Goal: Contribute content: Add original content to the website for others to see

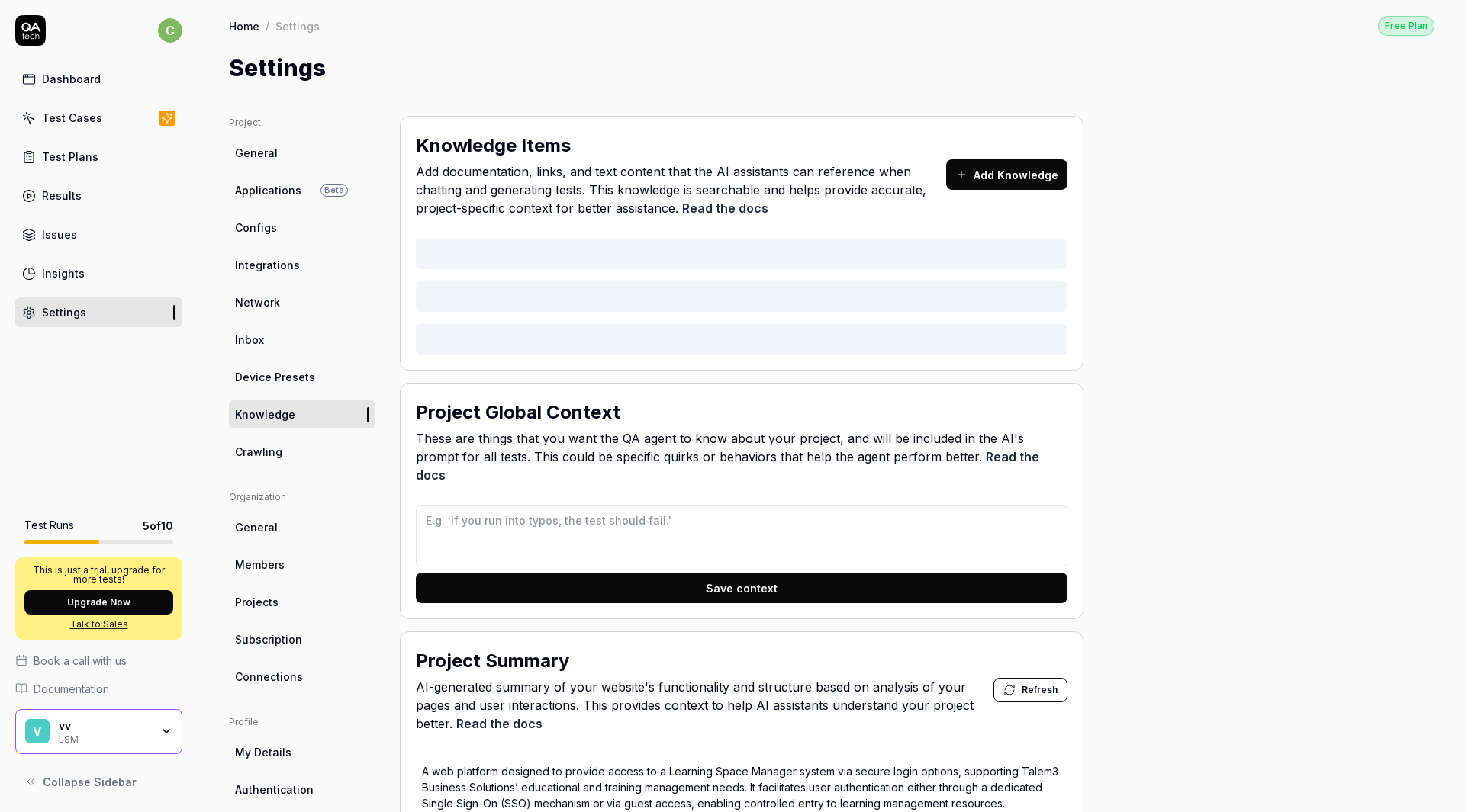
click at [91, 82] on div "Dashboard" at bounding box center [72, 79] width 59 height 16
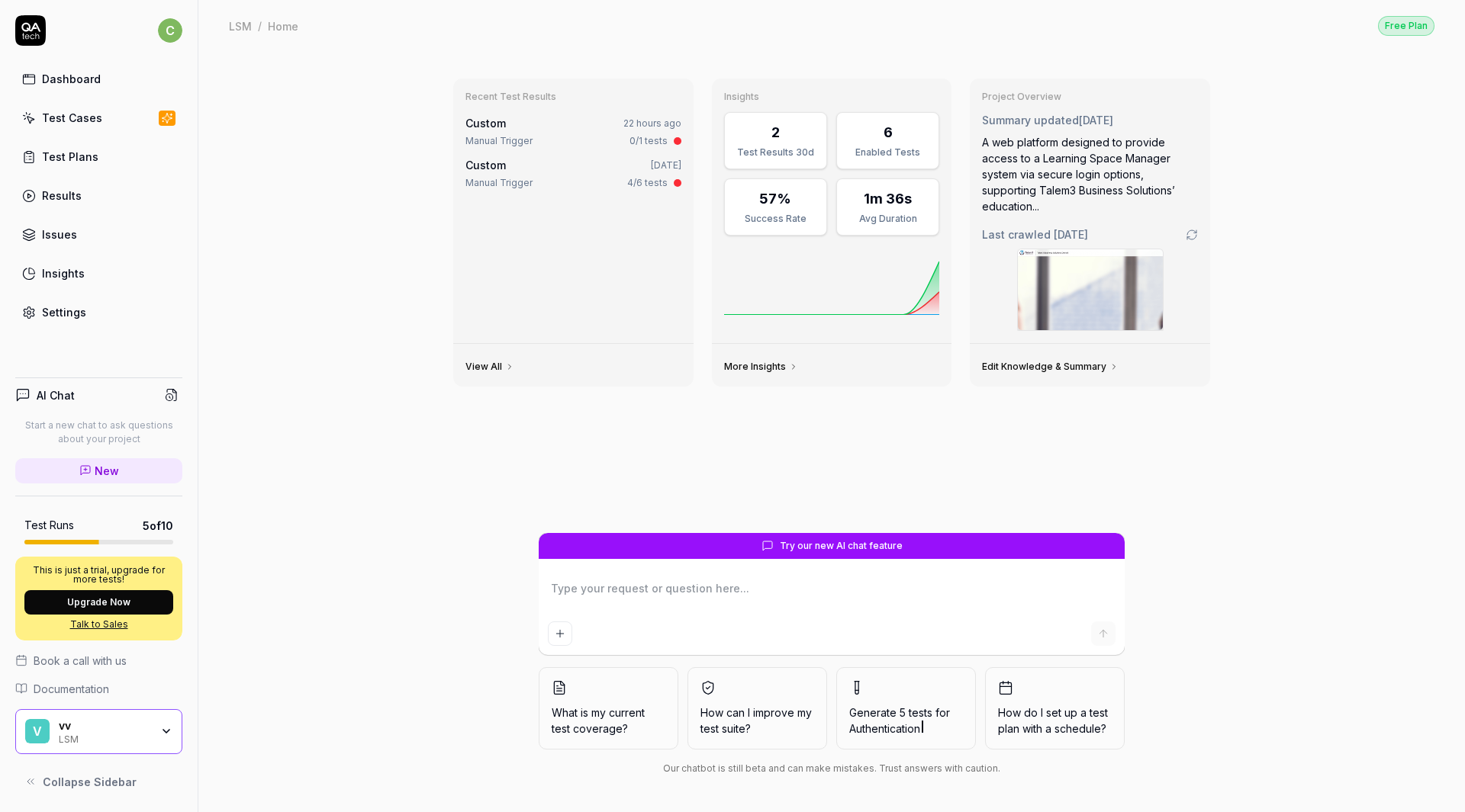
click at [96, 726] on div "vv" at bounding box center [105, 726] width 92 height 14
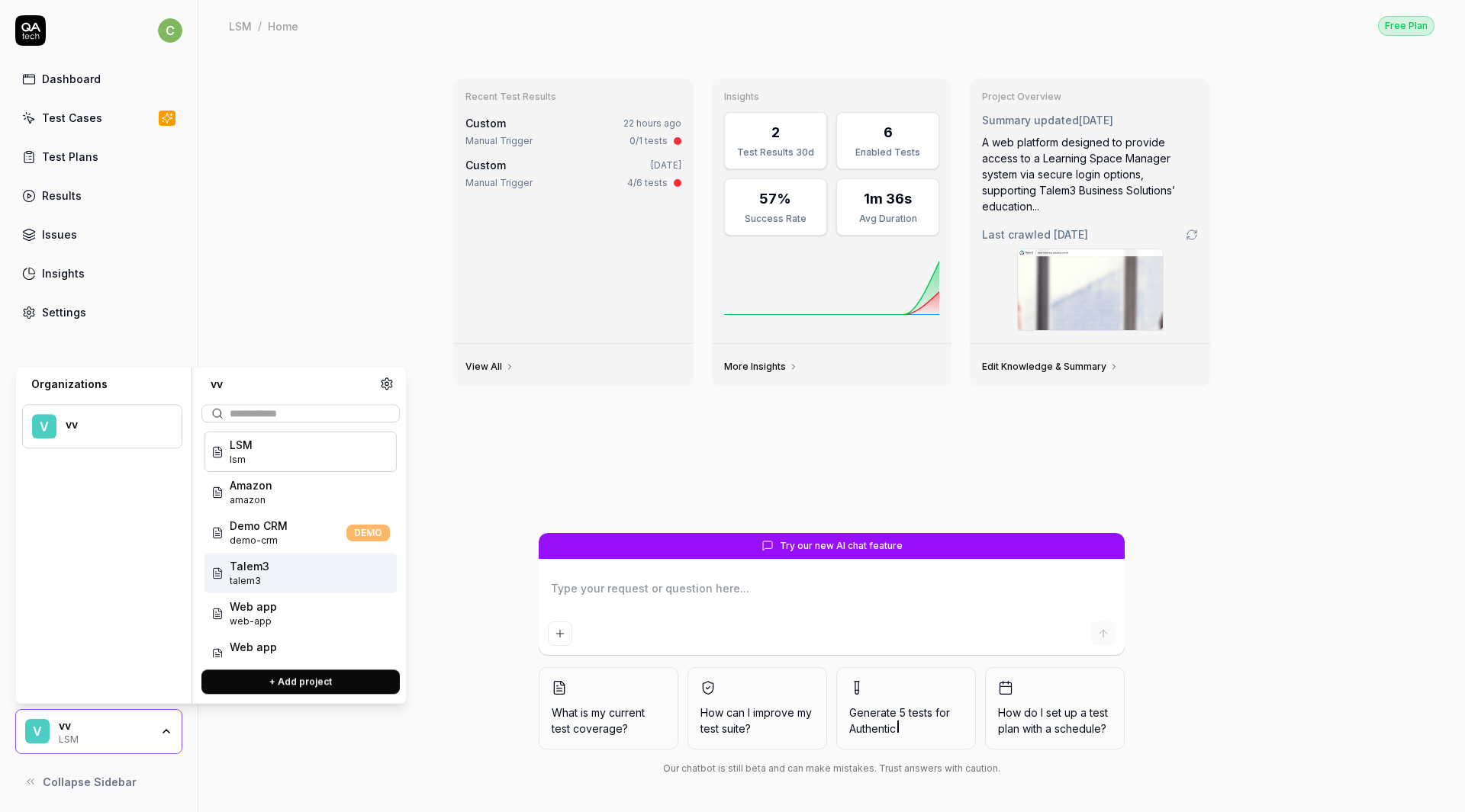
scroll to position [18, 0]
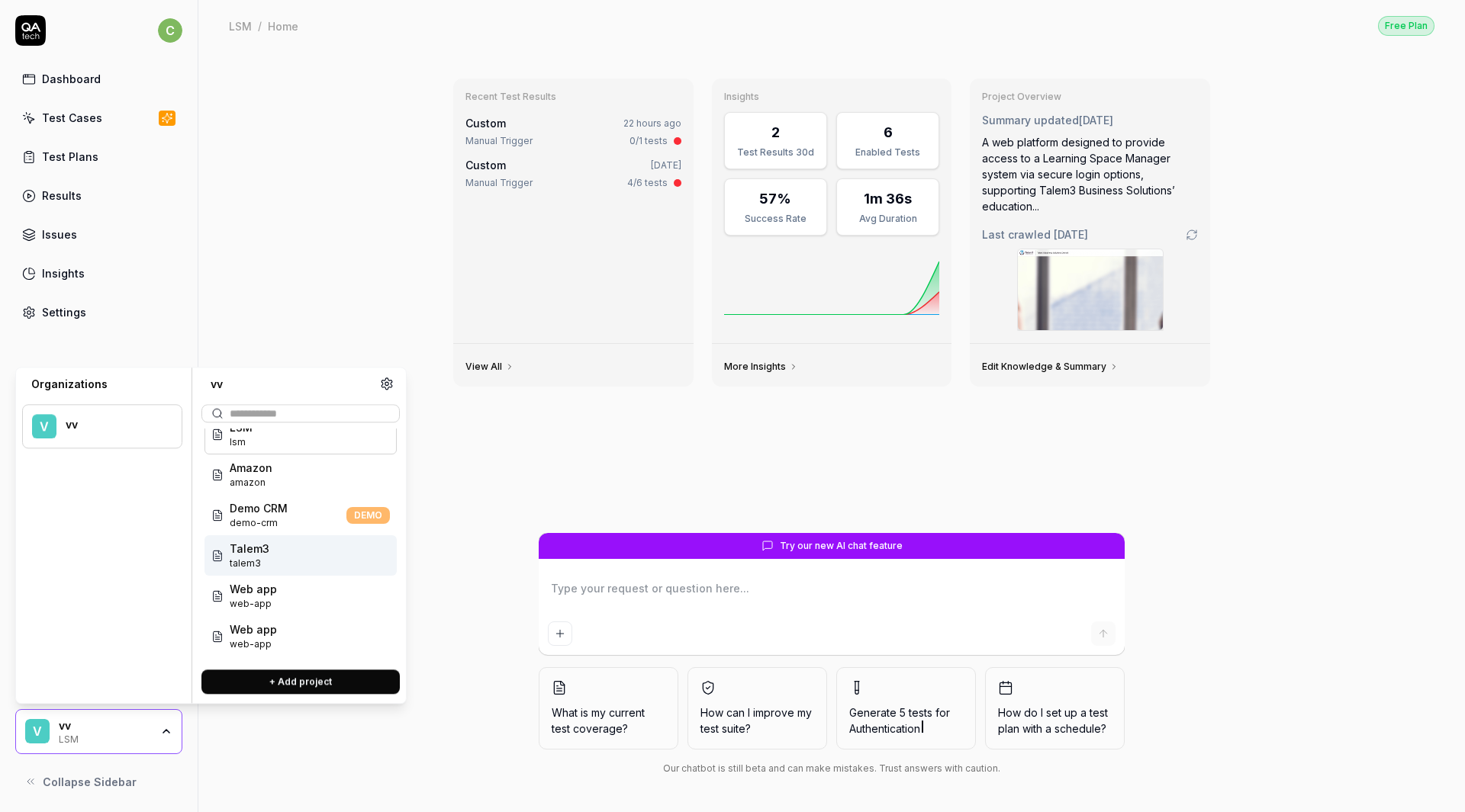
click at [291, 553] on div "Talem3 talem3" at bounding box center [300, 555] width 192 height 40
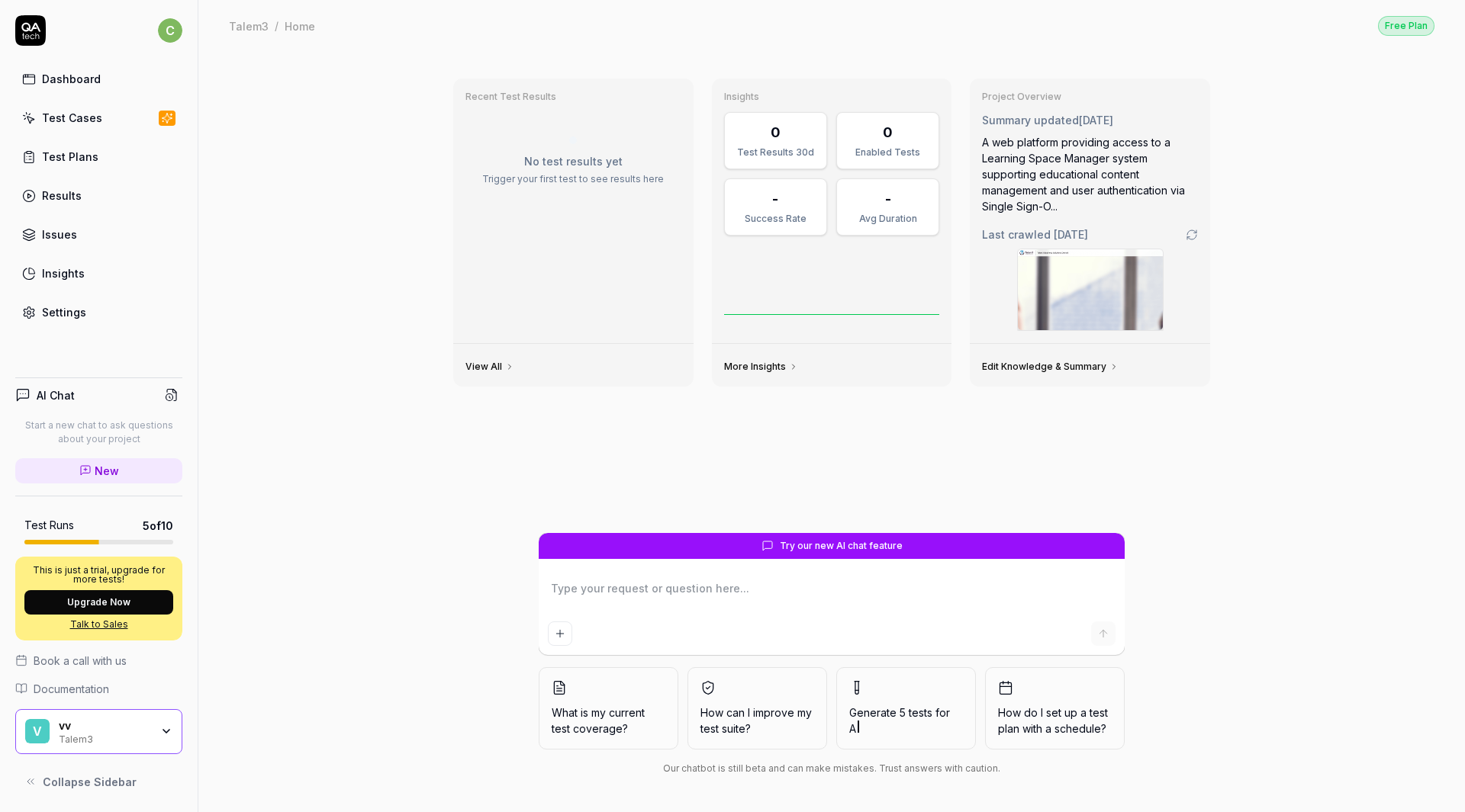
click at [57, 307] on div "Settings" at bounding box center [64, 312] width 44 height 16
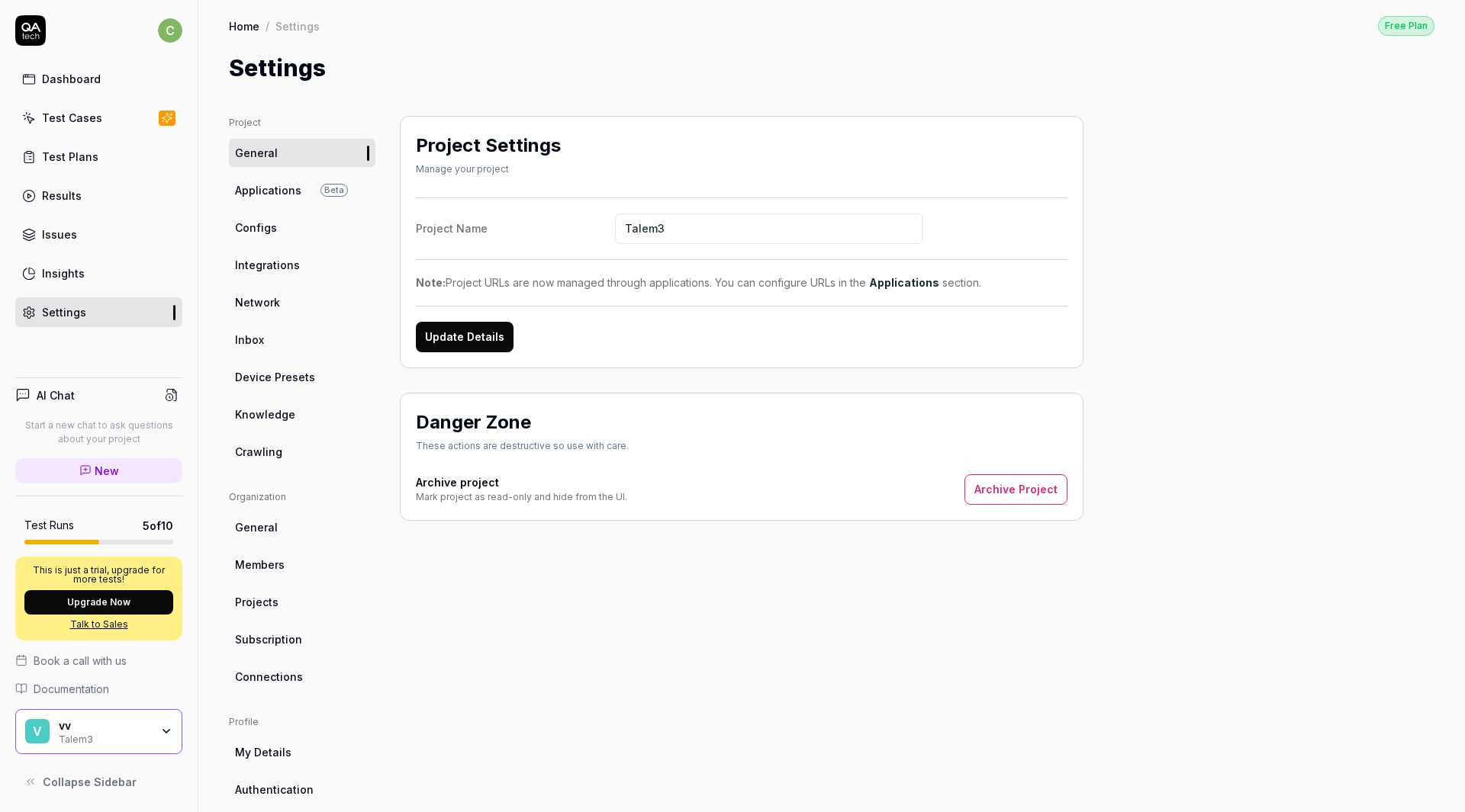
scroll to position [96, 0]
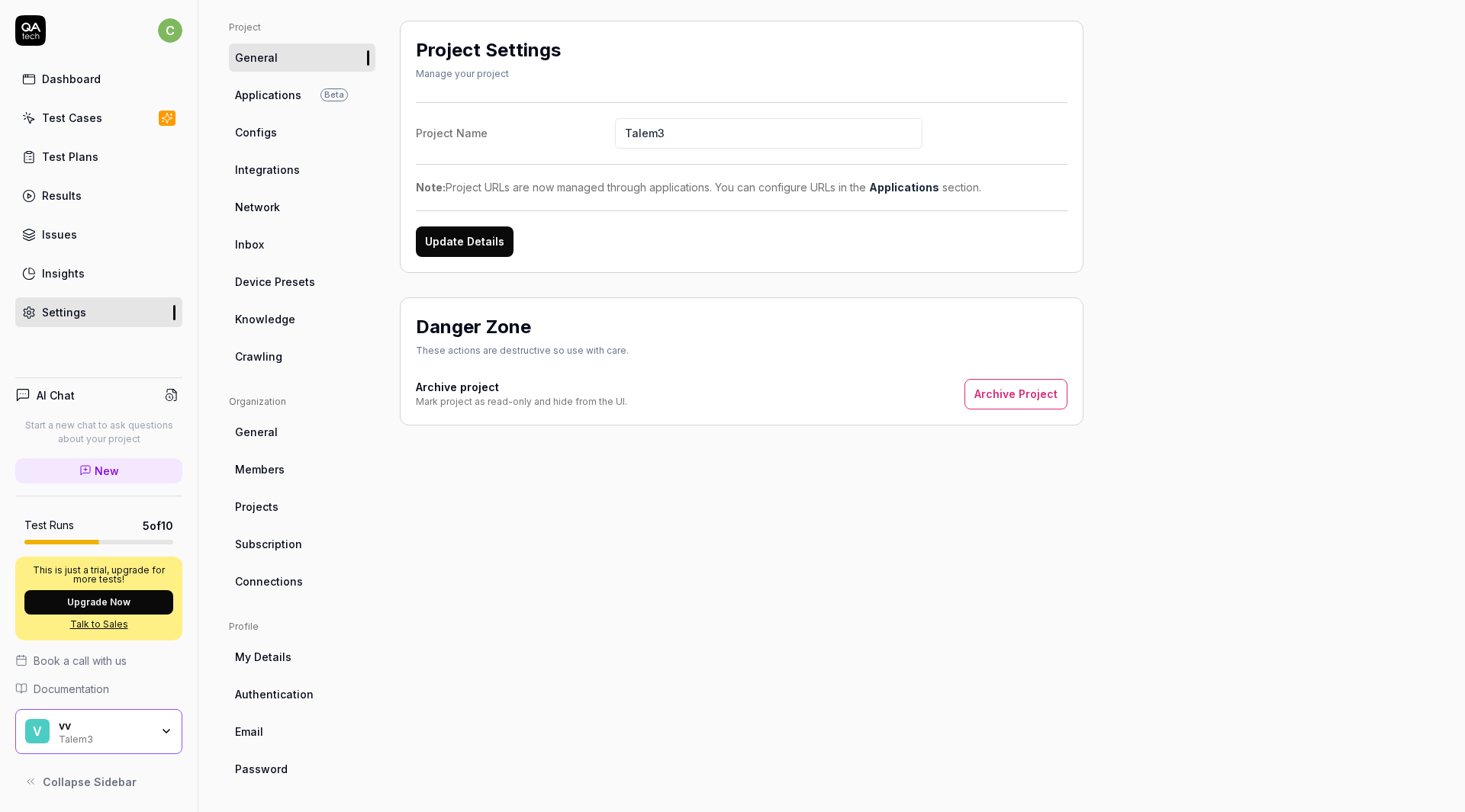
click at [278, 311] on span "Knowledge" at bounding box center [264, 319] width 60 height 16
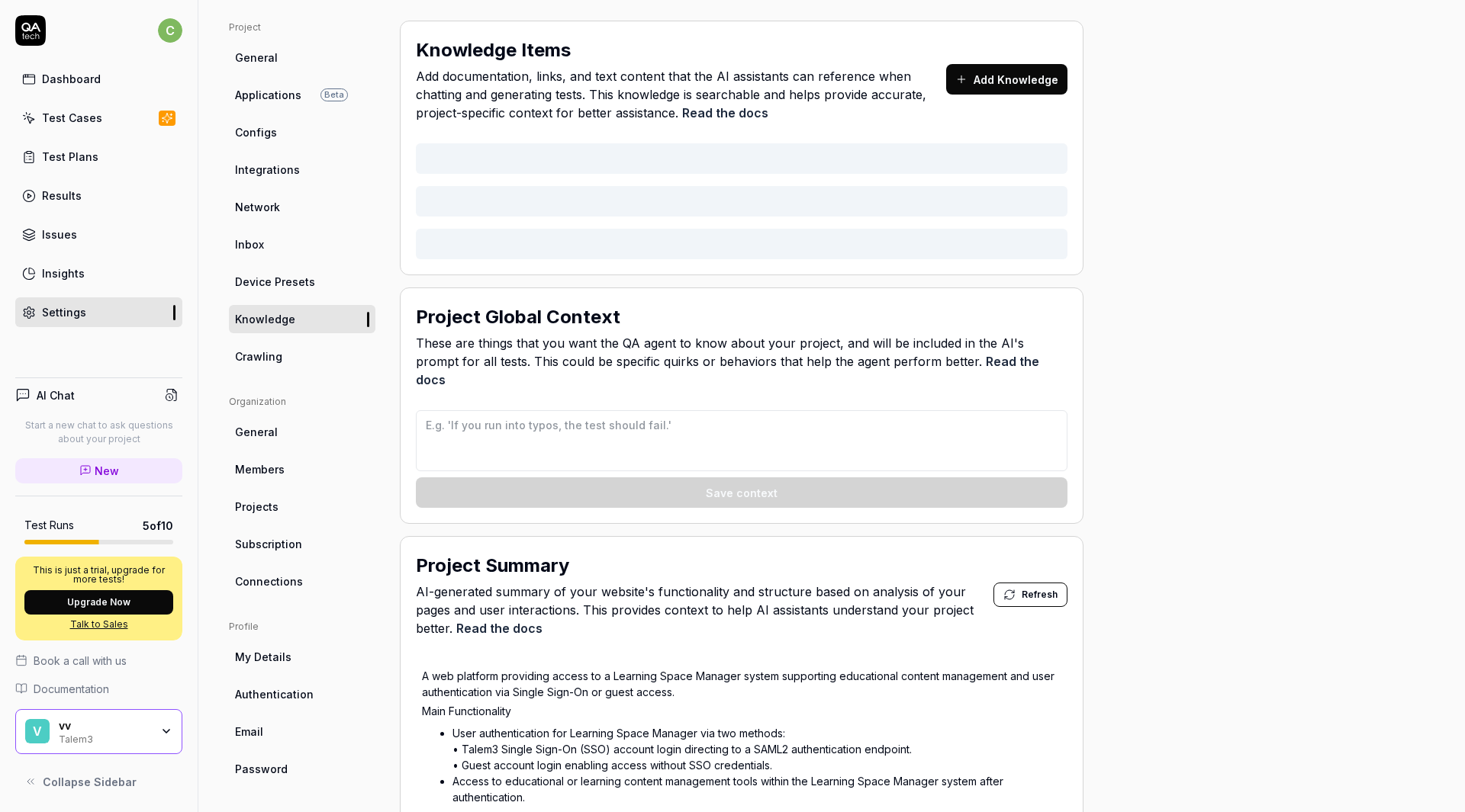
type textarea "*"
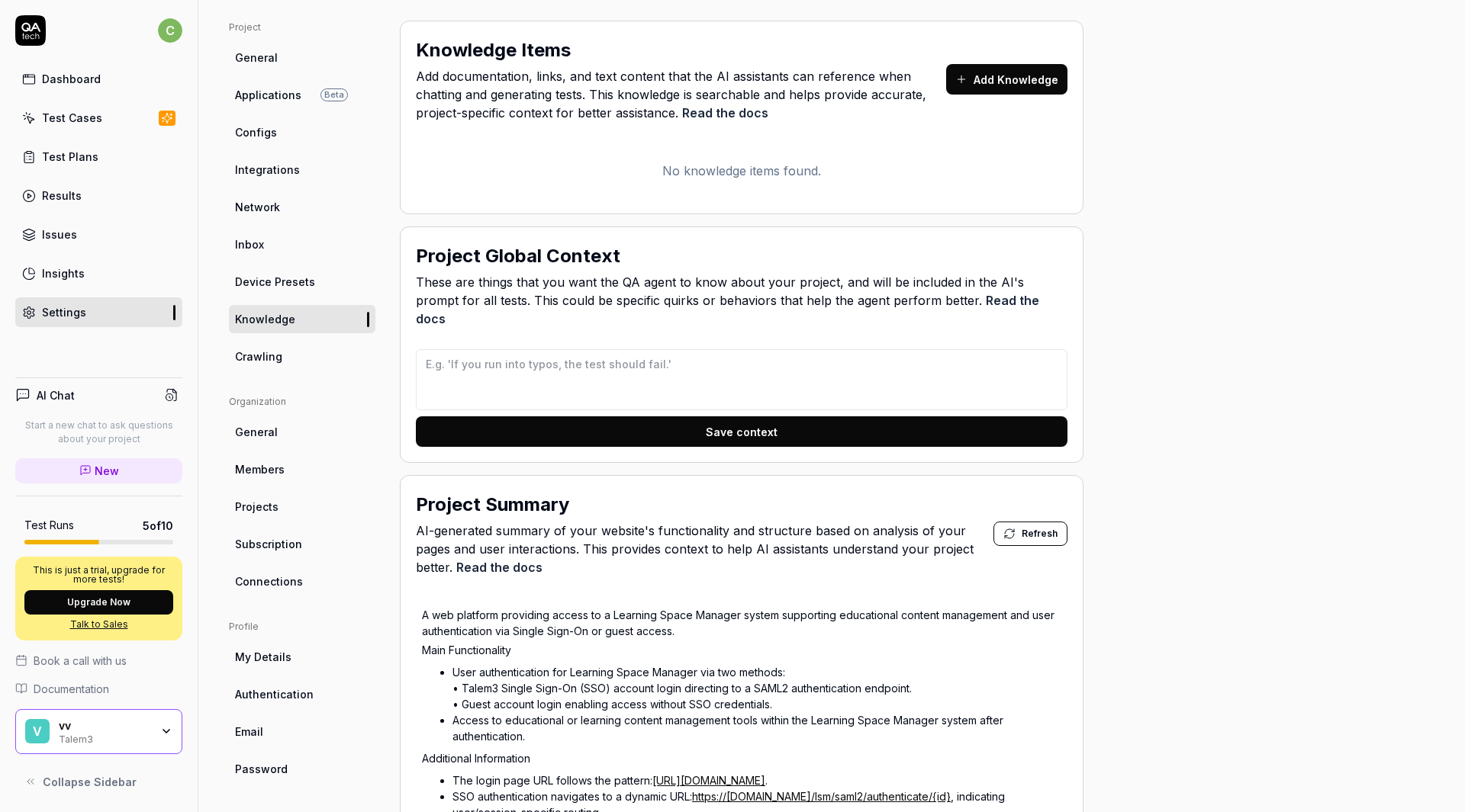
click at [845, 80] on button "Add Knowledge" at bounding box center [1006, 79] width 121 height 31
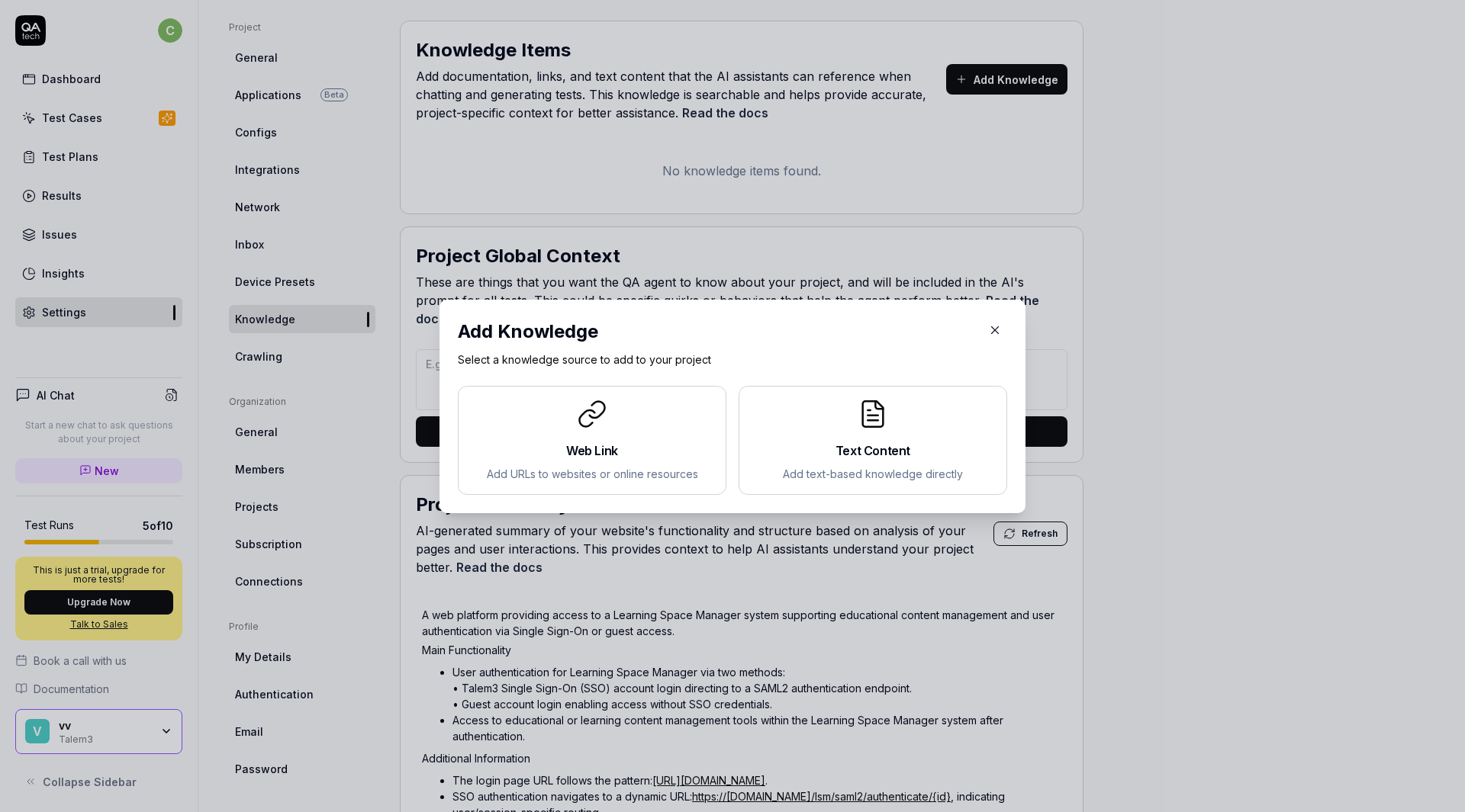
click at [845, 431] on div "Text Content Add text-based knowledge directly" at bounding box center [872, 440] width 243 height 83
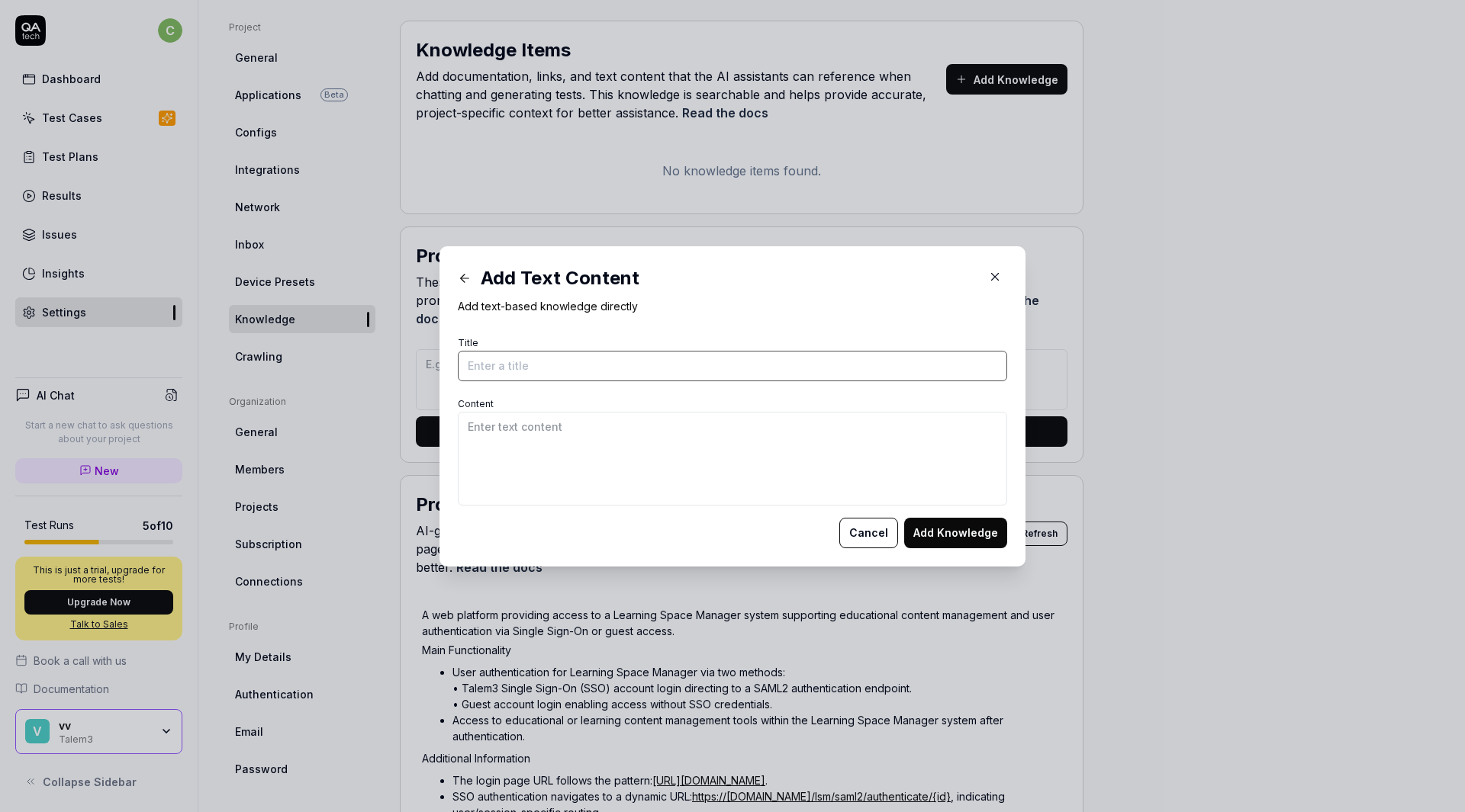
click at [634, 376] on input "Title" at bounding box center [732, 366] width 549 height 31
type input "User Guide for Learning Space Manager"
click at [631, 439] on textarea "Content" at bounding box center [732, 458] width 549 height 94
click at [845, 533] on button "Cancel" at bounding box center [869, 532] width 59 height 31
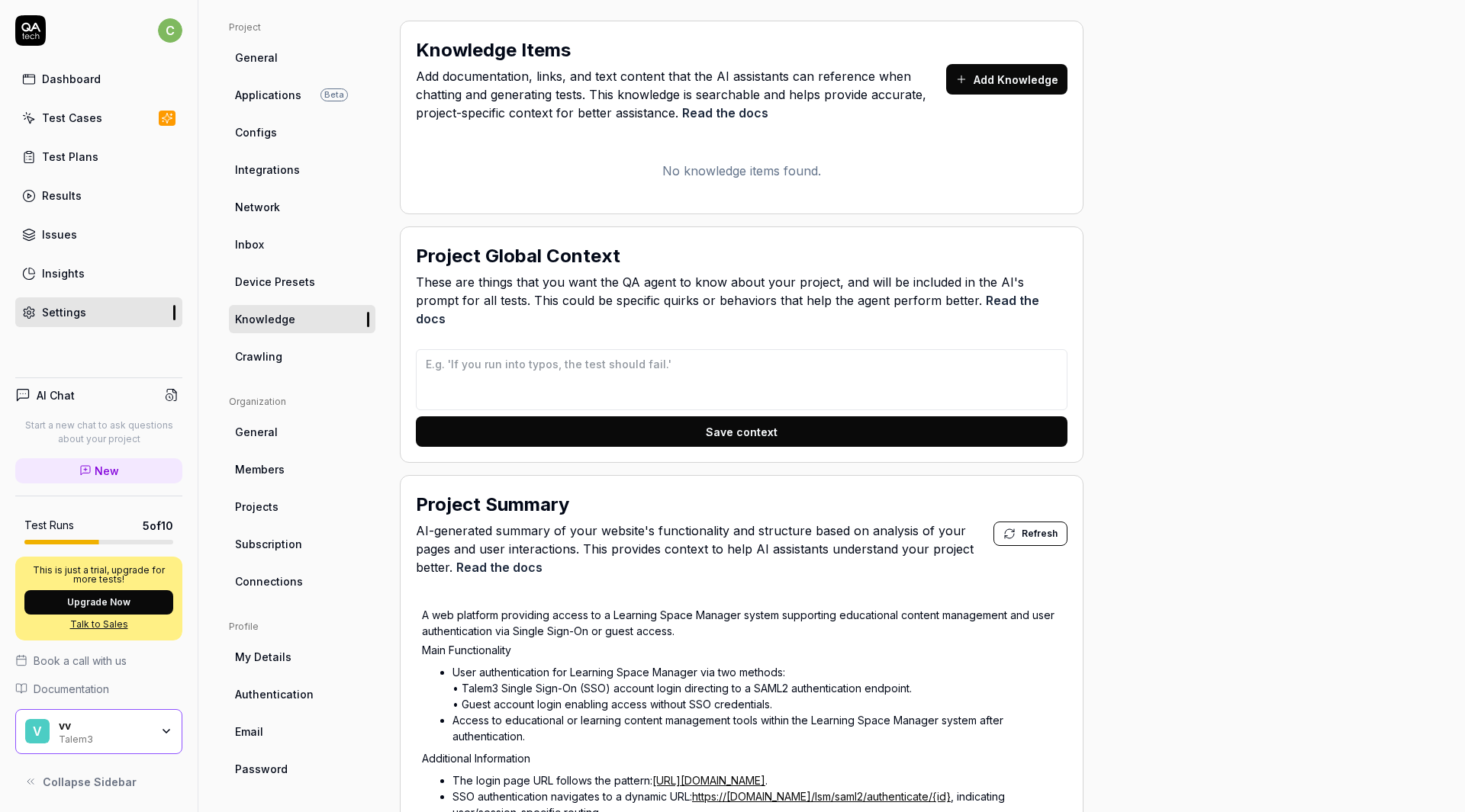
scroll to position [400, 0]
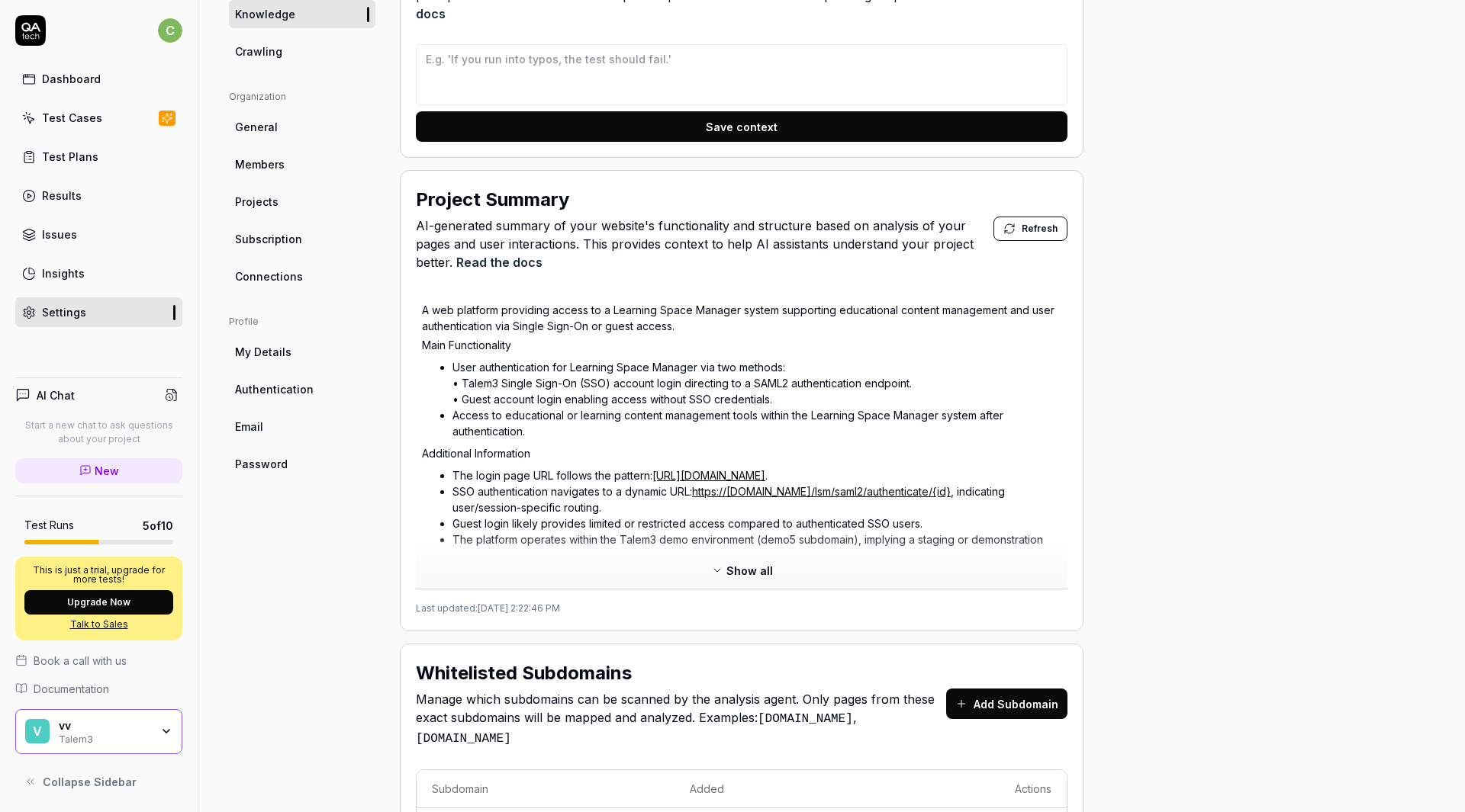
click at [740, 563] on span "Show all" at bounding box center [749, 571] width 46 height 16
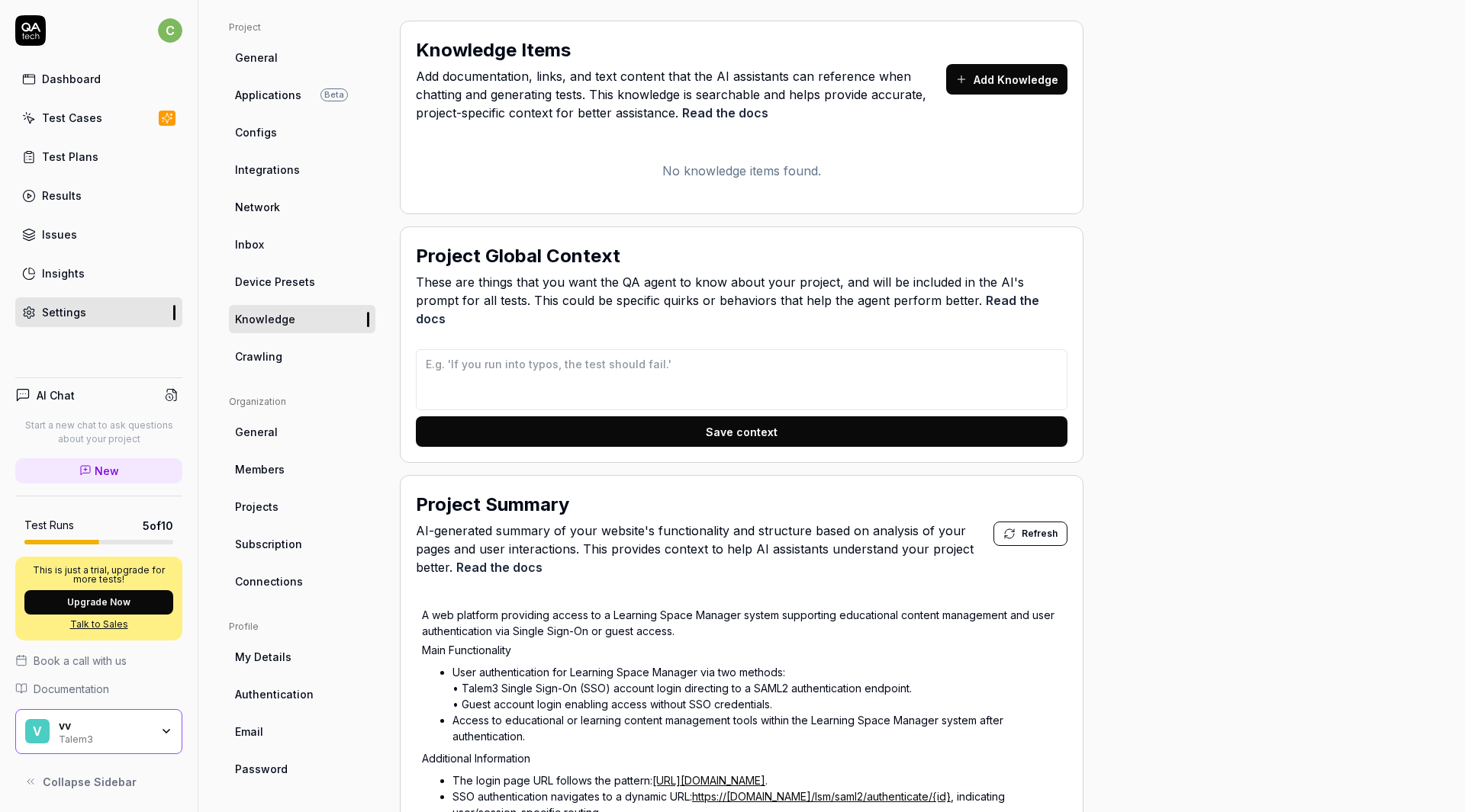
scroll to position [0, 0]
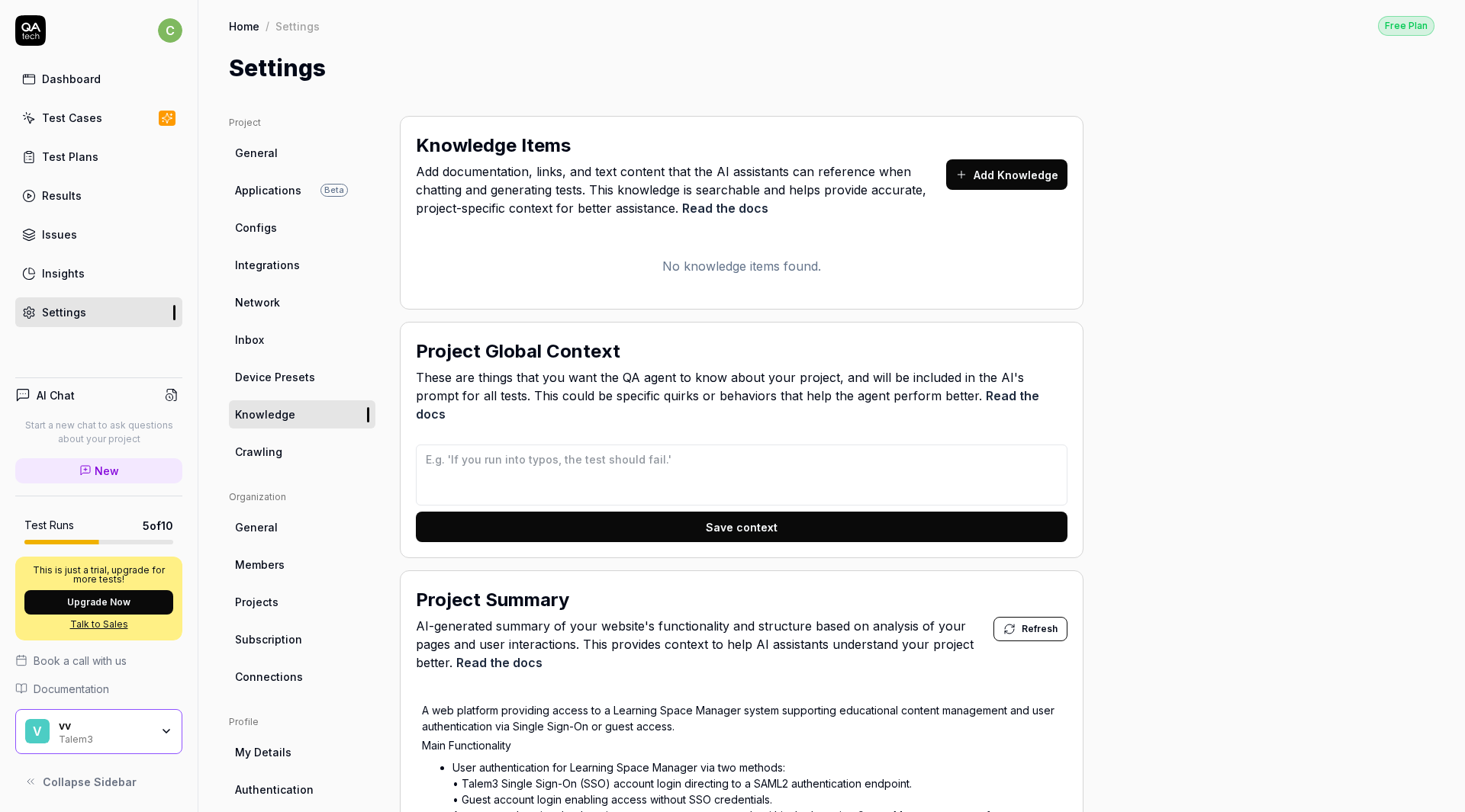
click at [845, 191] on div "Knowledge Items Add documentation, links, and text content that the AI assistan…" at bounding box center [741, 177] width 652 height 92
click at [845, 179] on button "Add Knowledge" at bounding box center [1006, 174] width 121 height 31
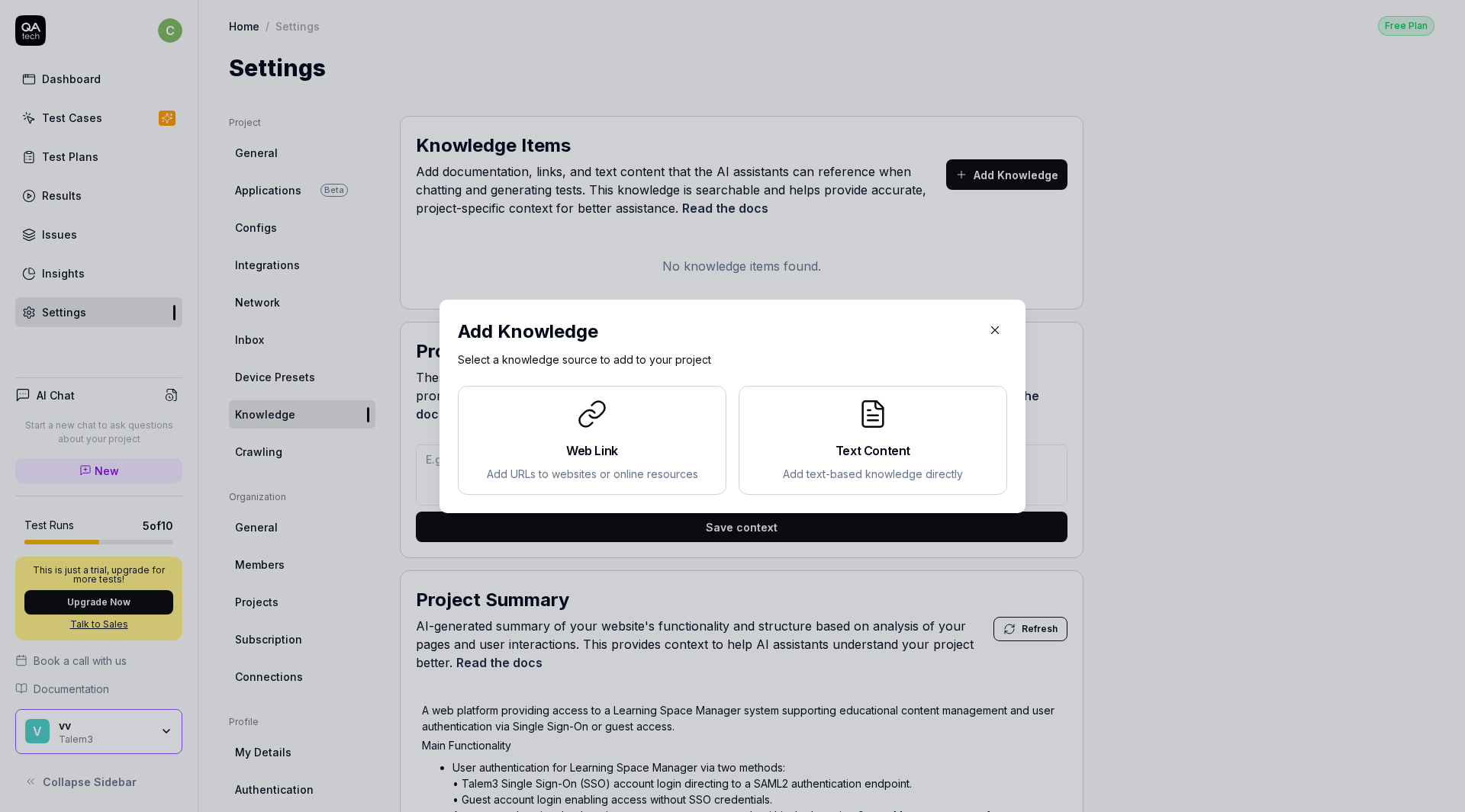
click at [845, 438] on div "Text Content Add text-based knowledge directly" at bounding box center [872, 440] width 243 height 83
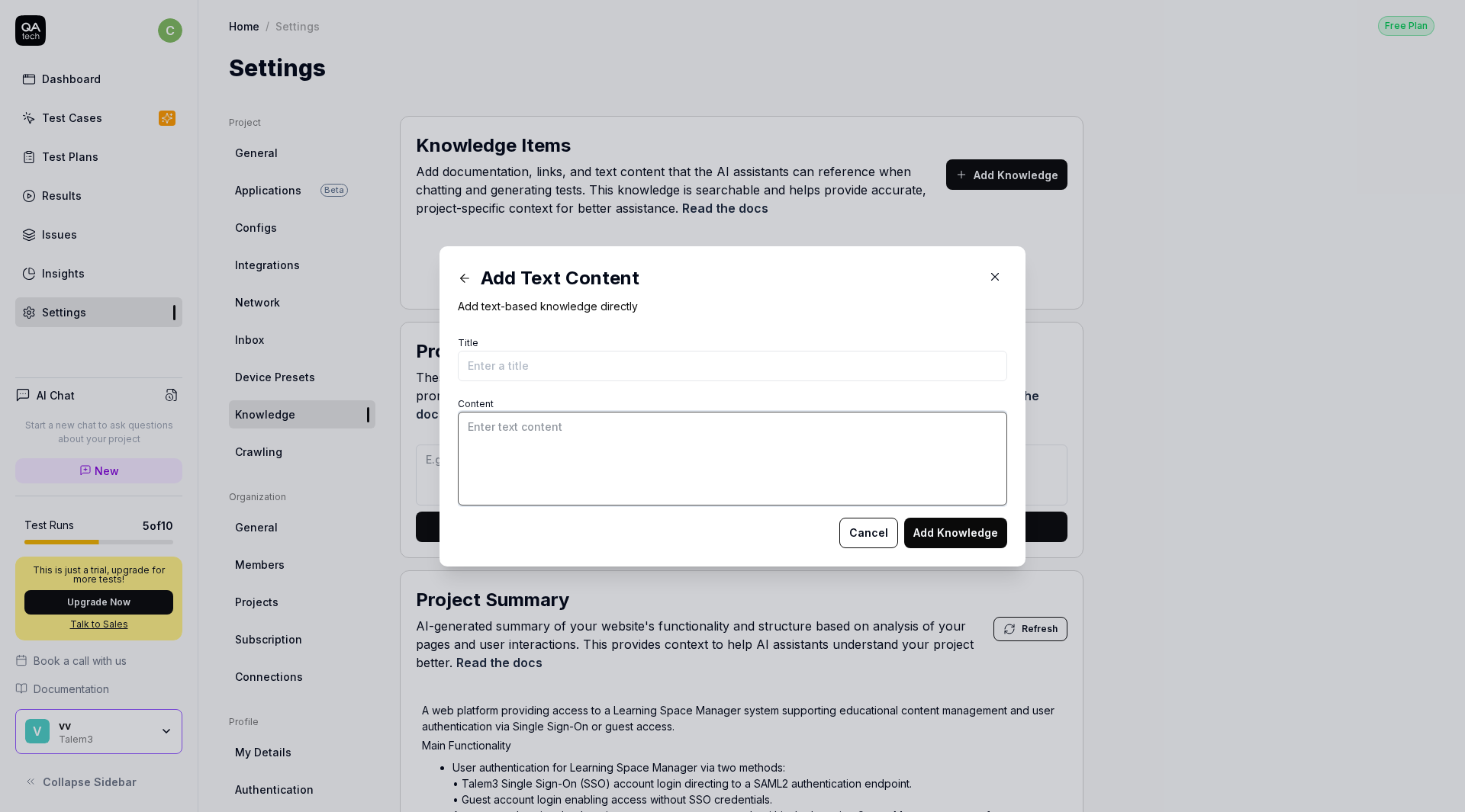
click at [710, 433] on textarea "Content" at bounding box center [732, 458] width 549 height 94
paste textarea "User Guide - Learning Space Manager [DATE] Version 2025.02 [URL][DOMAIN_NAME] 1…"
type textarea "User Guide - Learning Space Manager [DATE] Version 2025.02 [URL][DOMAIN_NAME] 1…"
type textarea "*"
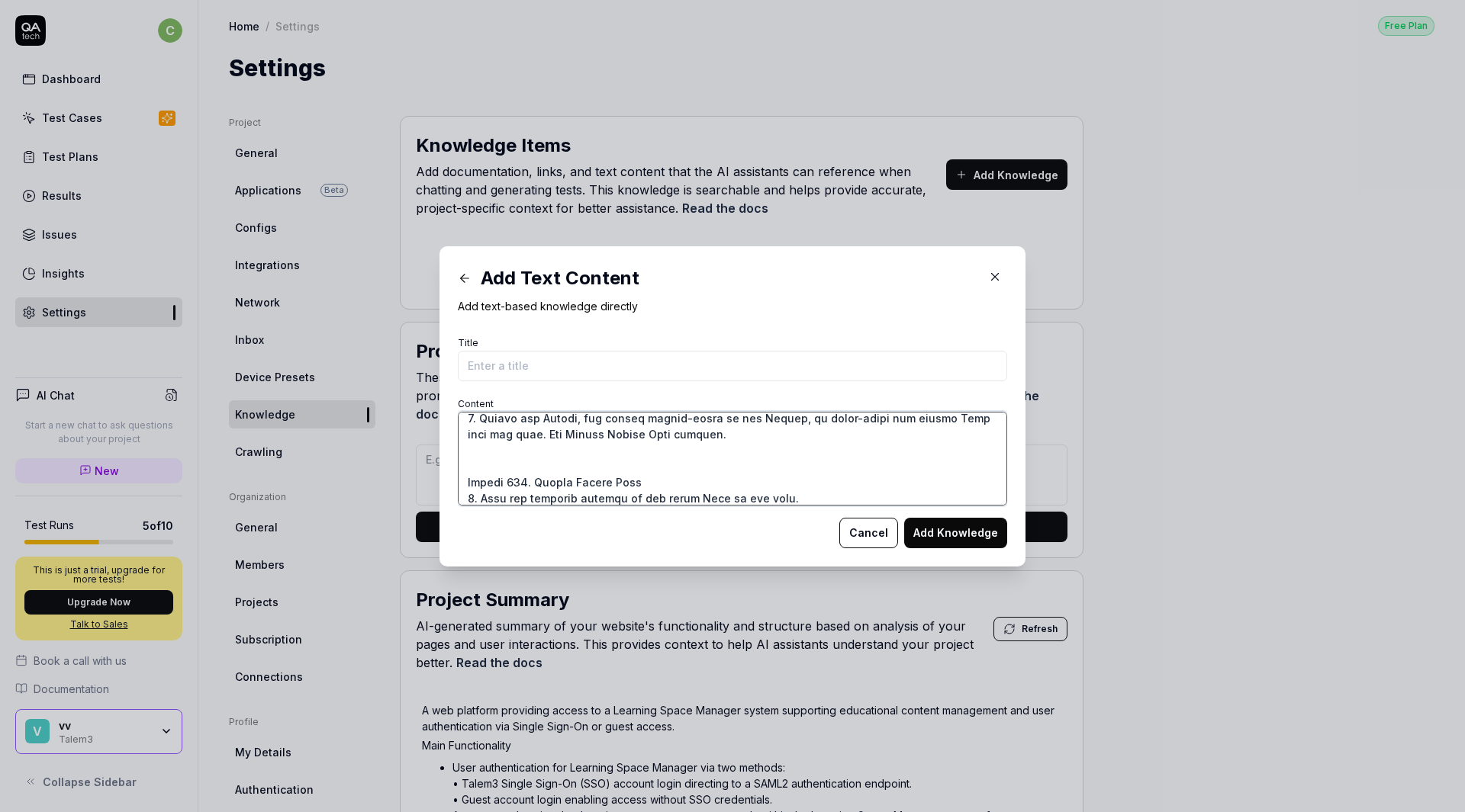
type textarea "User Guide - Learning Space Manager [DATE] Version 2025.02 [URL][DOMAIN_NAME] 1…"
click at [618, 360] on input "Title" at bounding box center [732, 366] width 549 height 31
type input "User Guide for Learning Space Manager"
click at [845, 525] on button "Add Knowledge" at bounding box center [955, 532] width 103 height 31
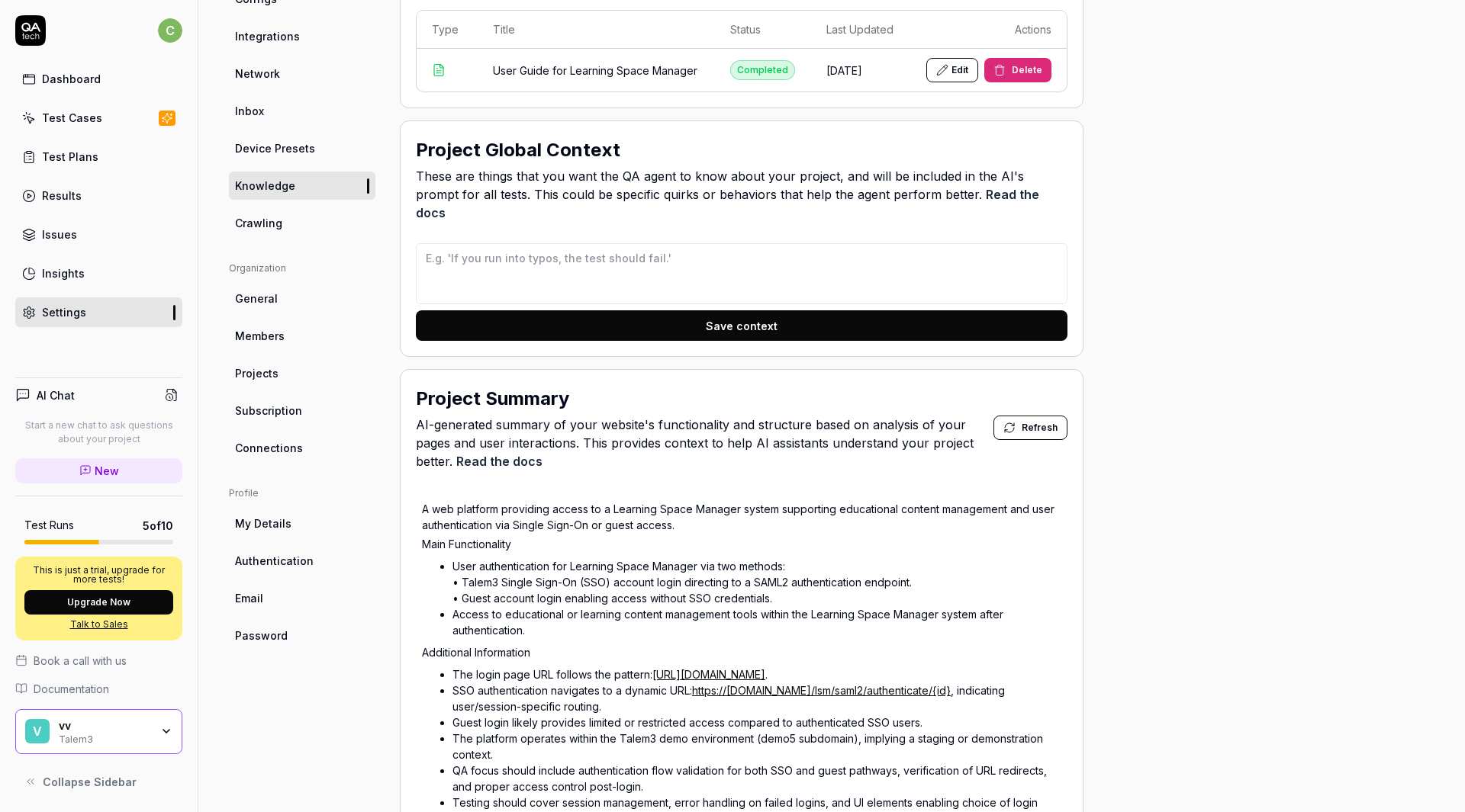
scroll to position [534, 0]
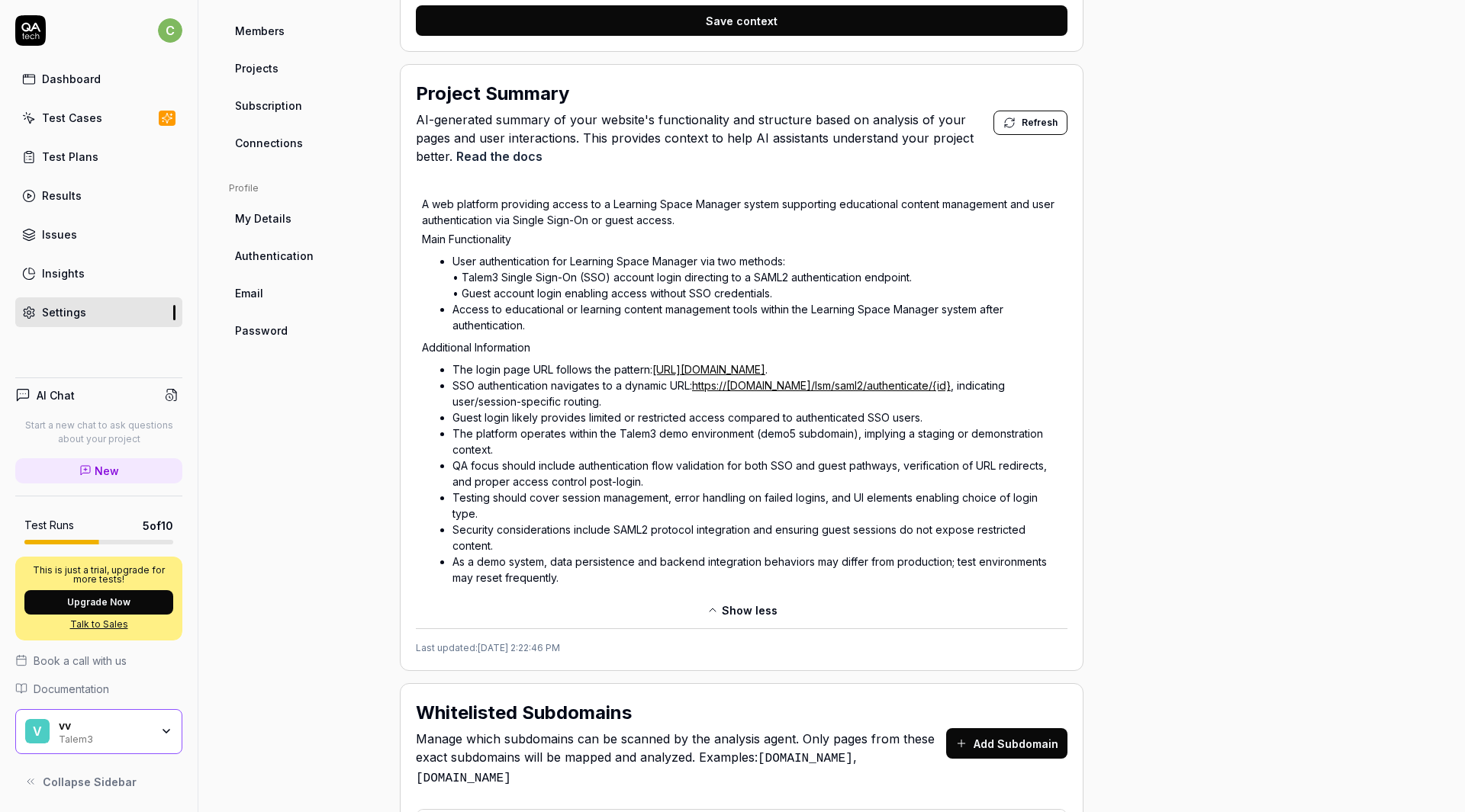
click at [845, 110] on button "Refresh" at bounding box center [1029, 122] width 74 height 25
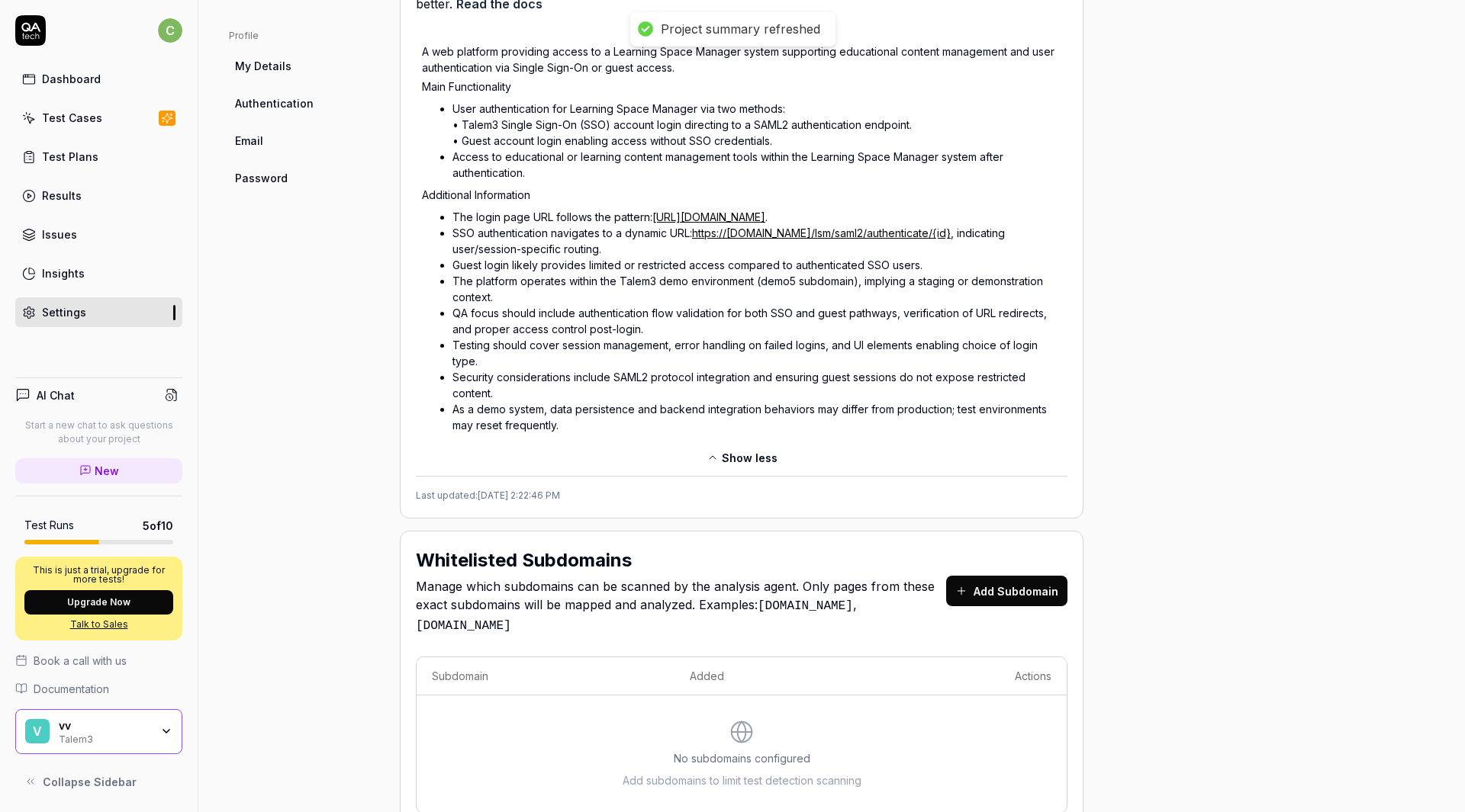
type textarea "*"
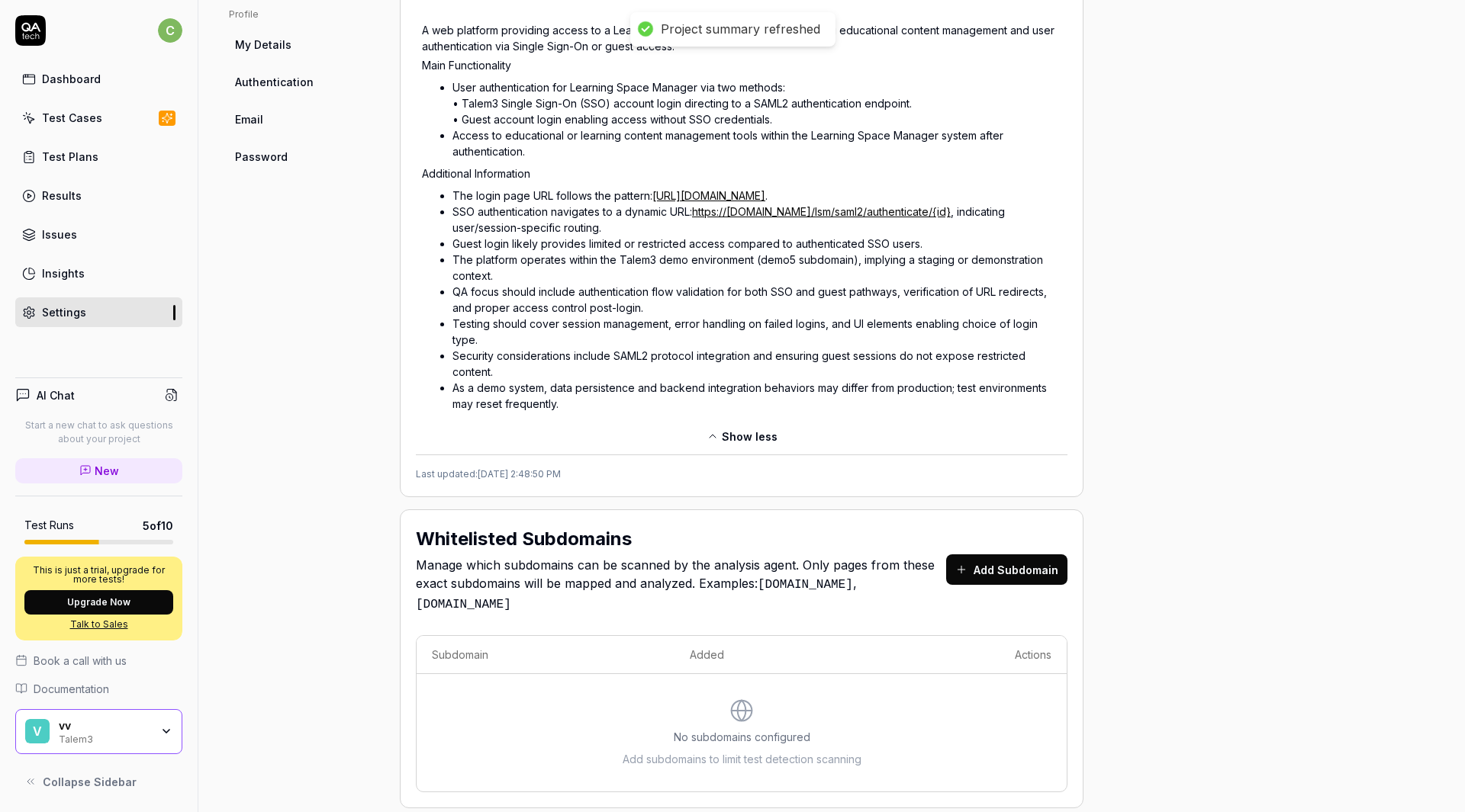
scroll to position [479, 0]
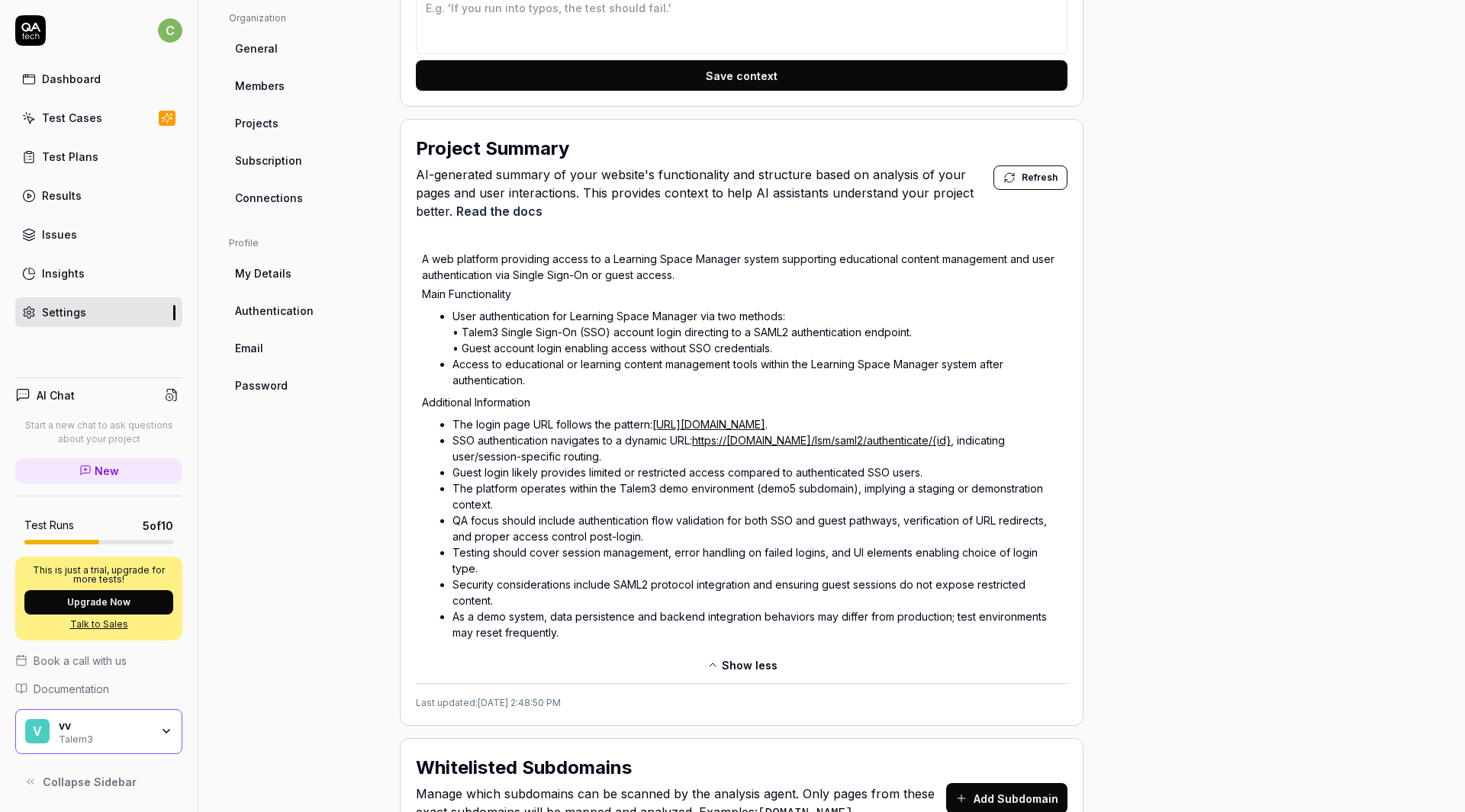
click at [105, 116] on link "Test Cases" at bounding box center [98, 117] width 167 height 30
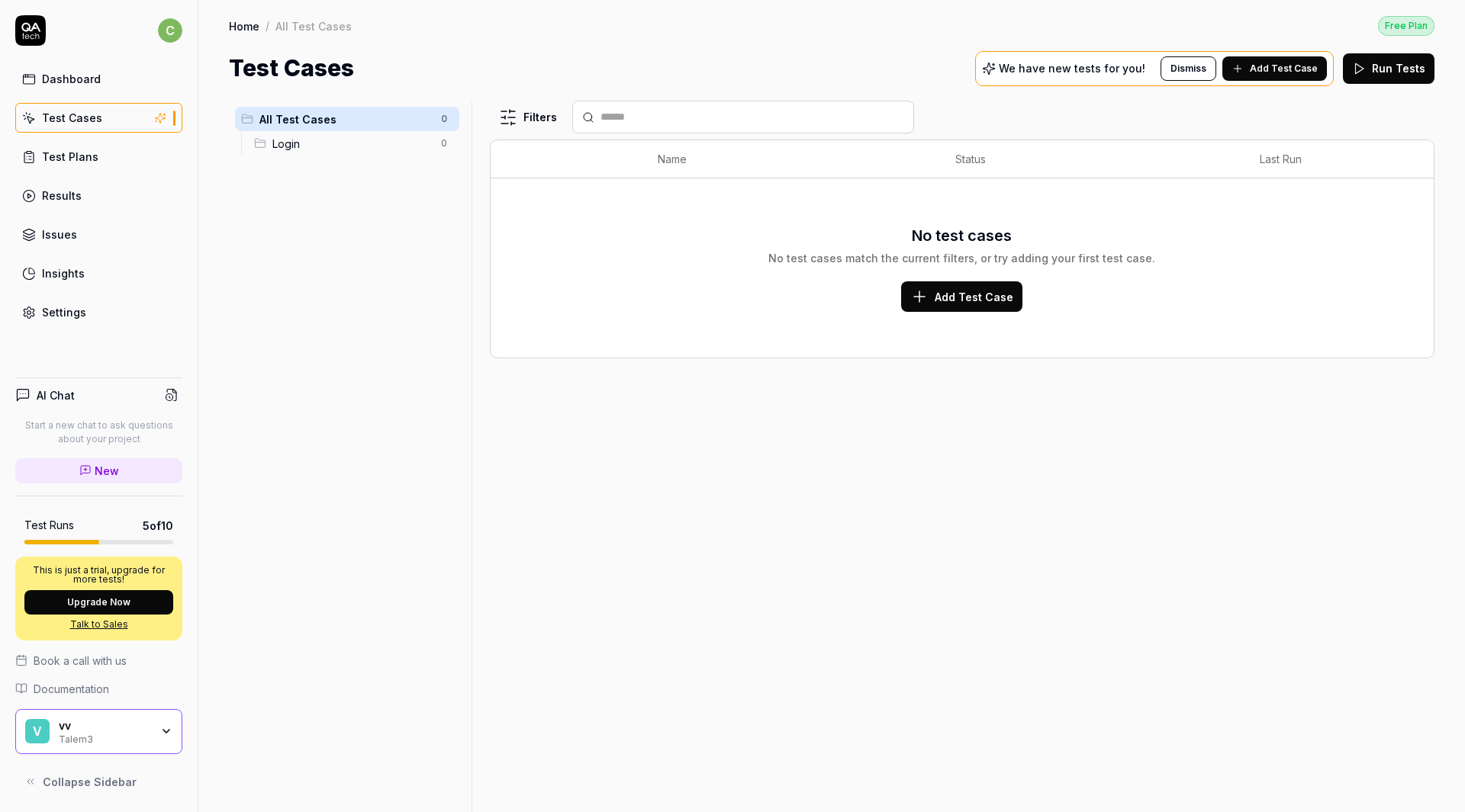
click at [845, 67] on span "Add Test Case" at bounding box center [1283, 69] width 68 height 14
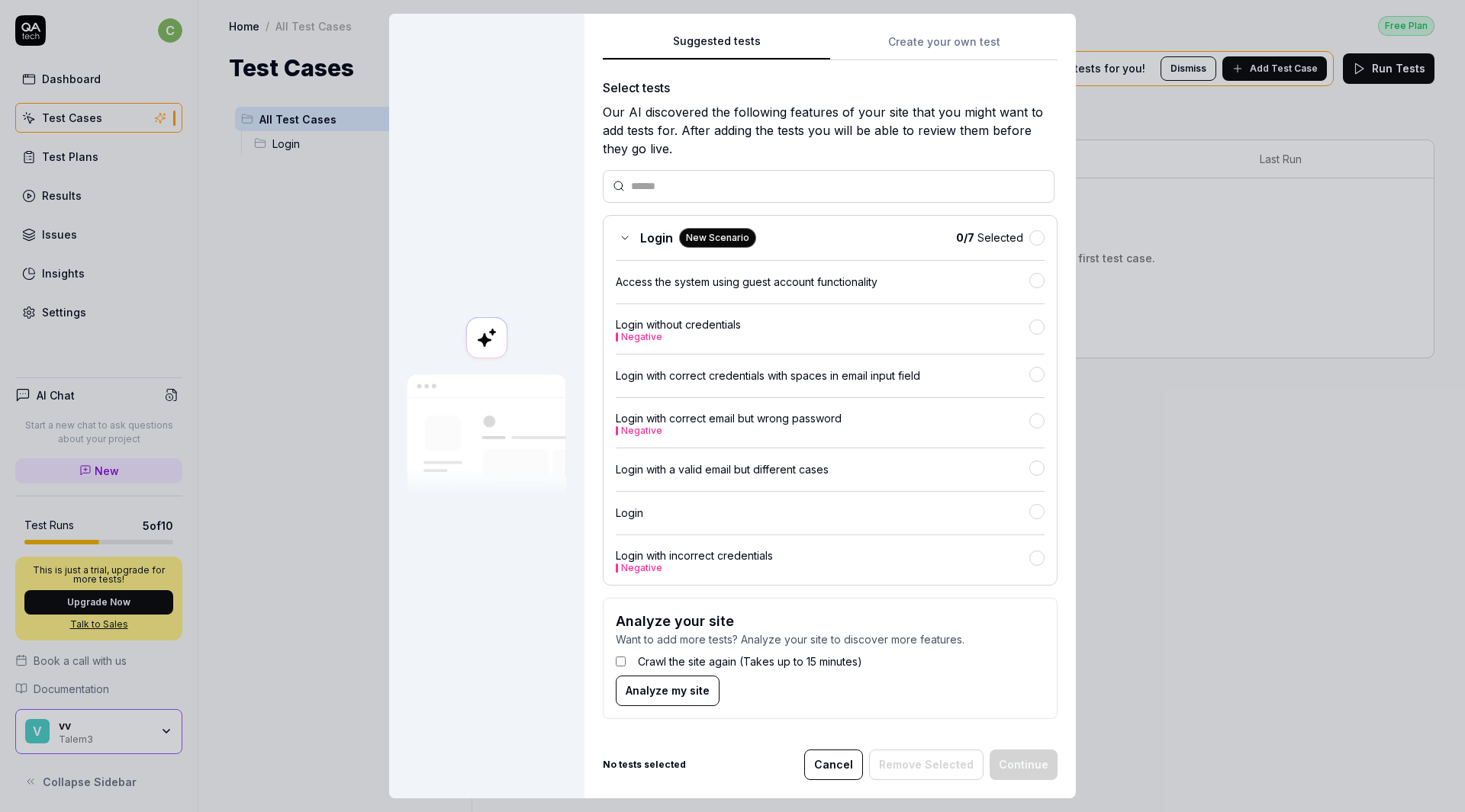
click at [674, 685] on span "Analyze my site" at bounding box center [666, 690] width 84 height 16
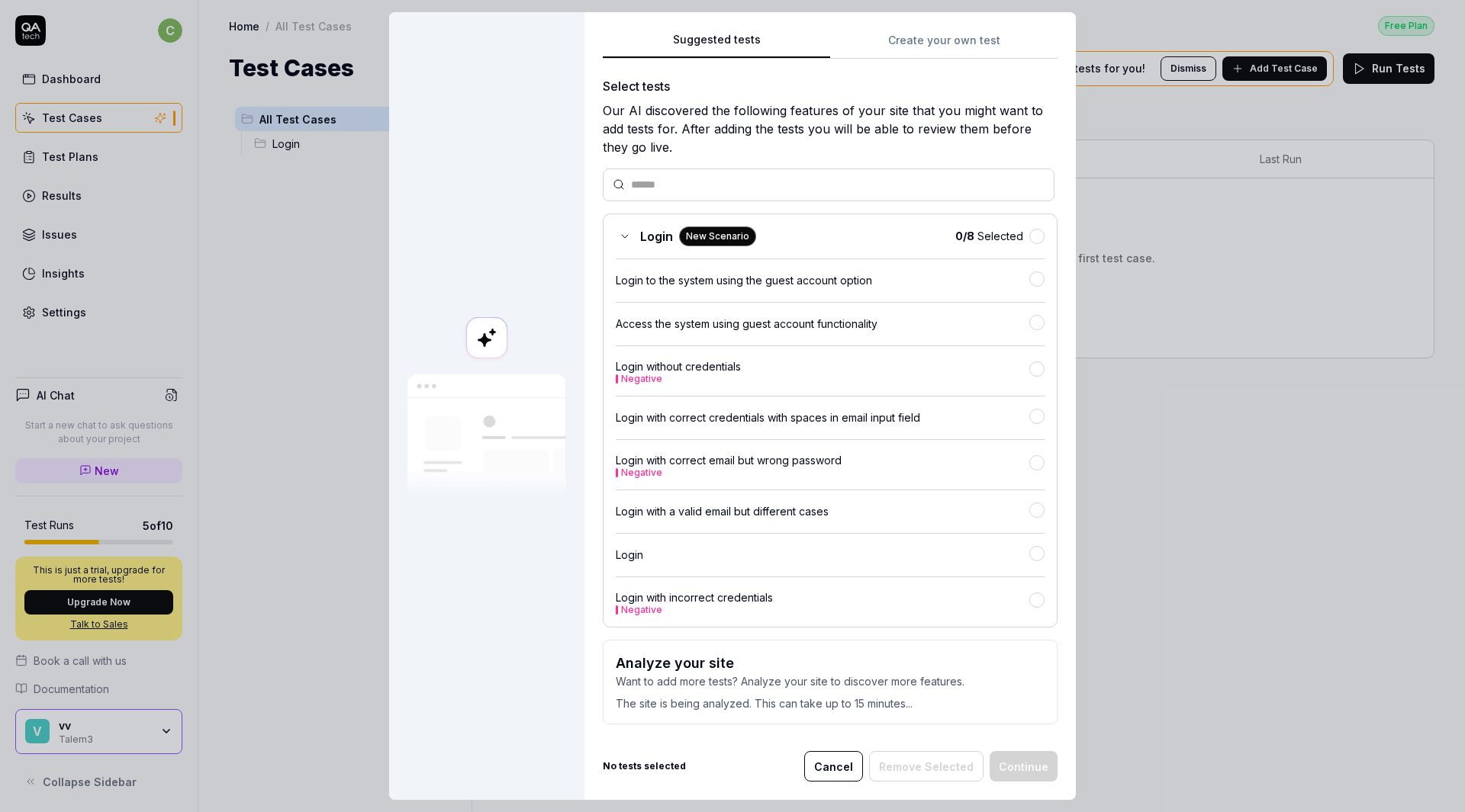
scroll to position [2, 0]
